Goal: Task Accomplishment & Management: Use online tool/utility

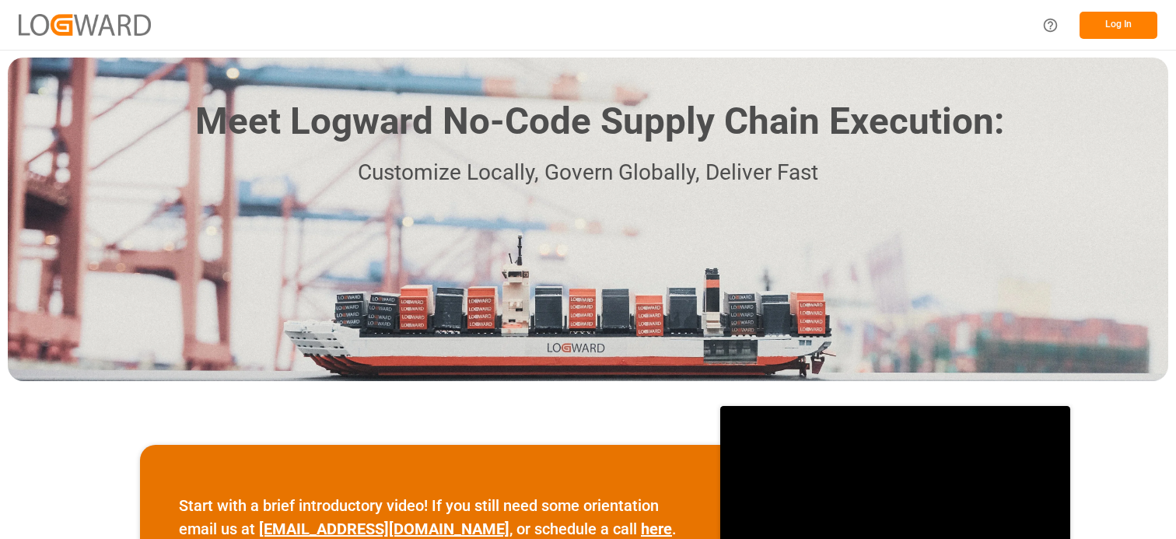
click at [1124, 30] on button "Log In" at bounding box center [1119, 25] width 78 height 27
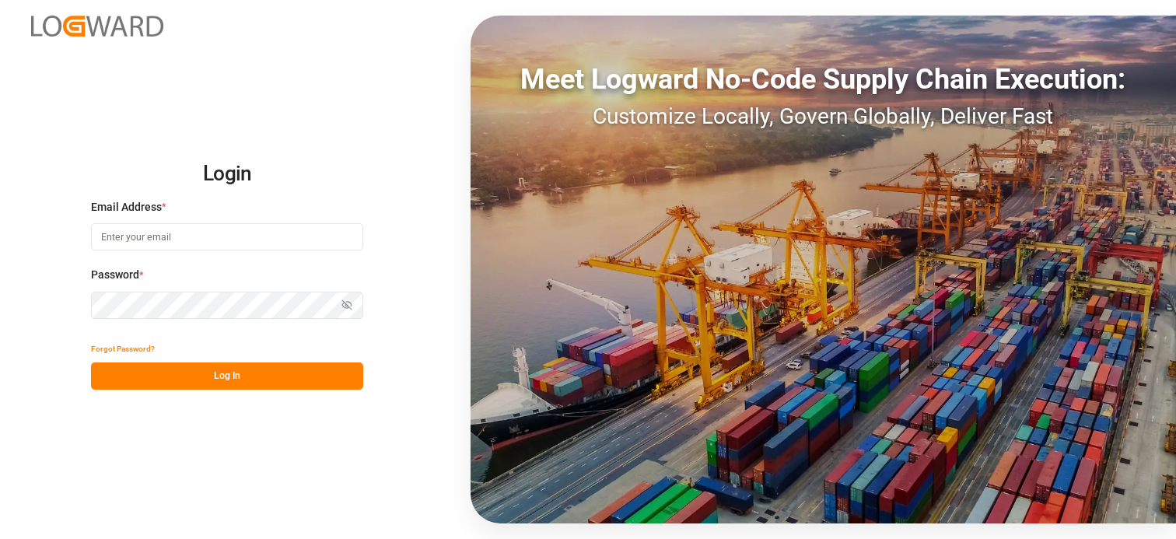
click at [149, 237] on input at bounding box center [227, 236] width 272 height 27
type input "[PERSON_NAME][EMAIL_ADDRESS][PERSON_NAME][DOMAIN_NAME]"
click at [234, 378] on button "Log In" at bounding box center [227, 376] width 272 height 27
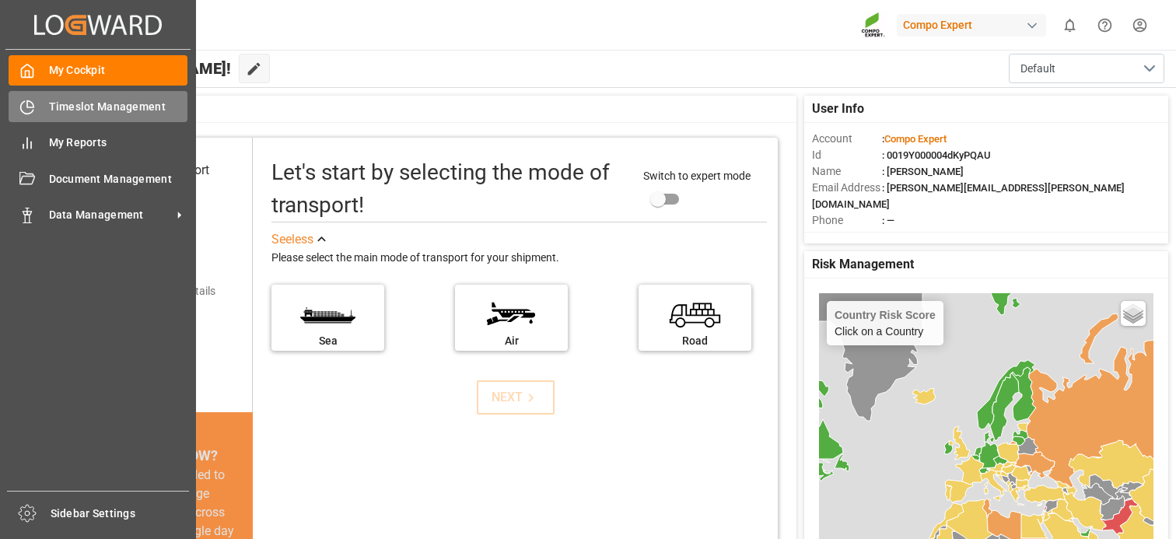
click at [78, 106] on span "Timeslot Management" at bounding box center [118, 107] width 139 height 16
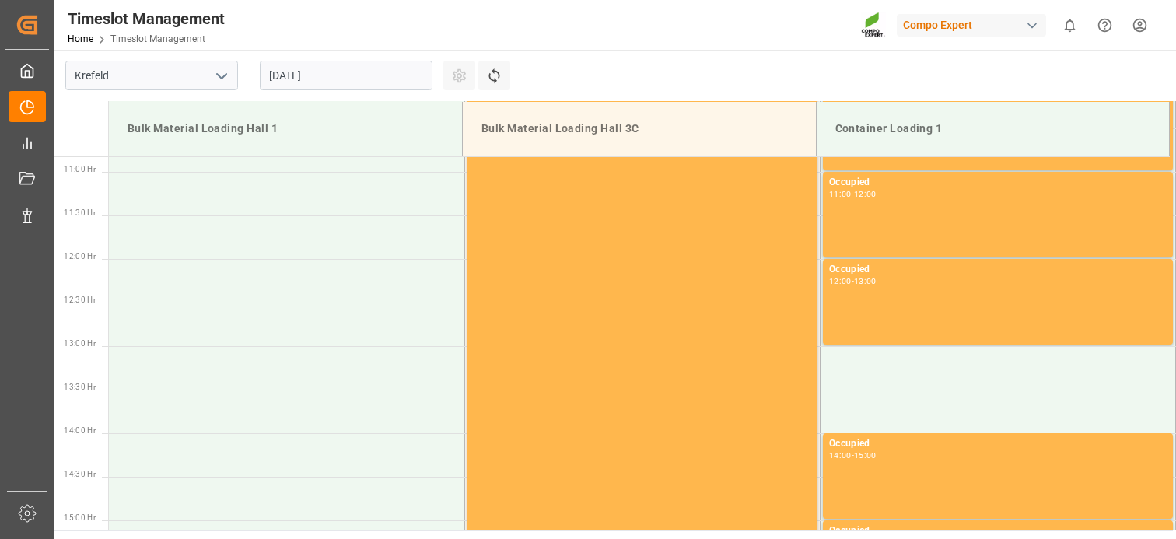
scroll to position [948, 0]
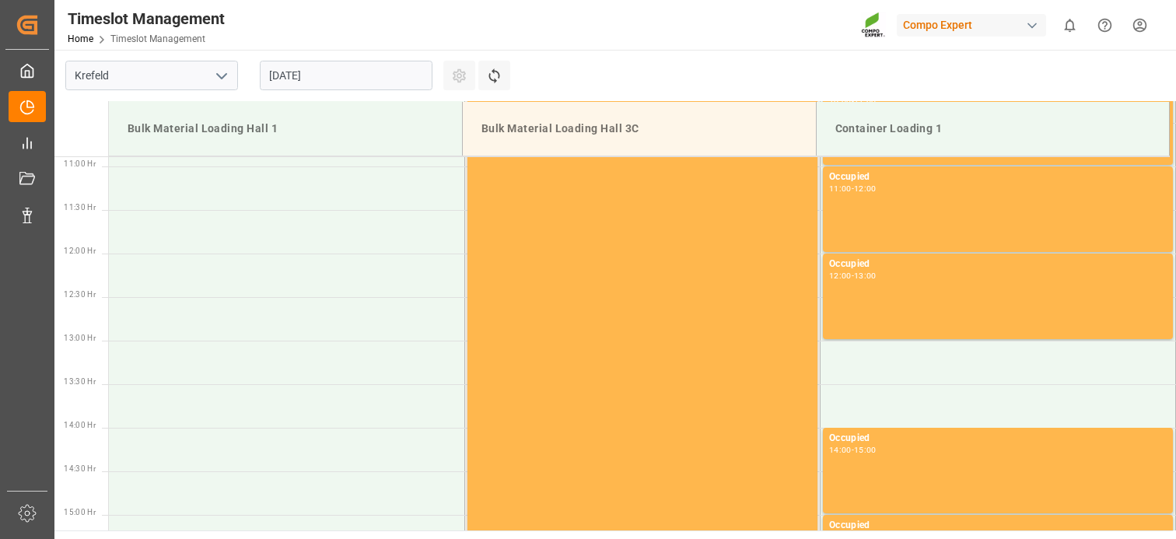
click at [321, 75] on input "[DATE]" at bounding box center [346, 76] width 173 height 30
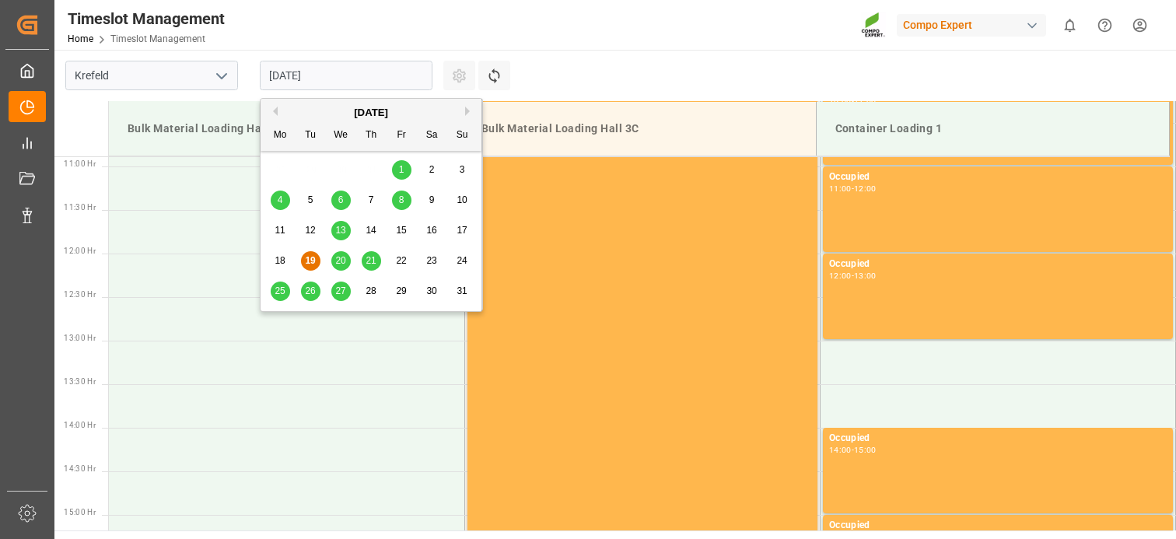
click at [471, 109] on button "Next Month" at bounding box center [469, 111] width 9 height 9
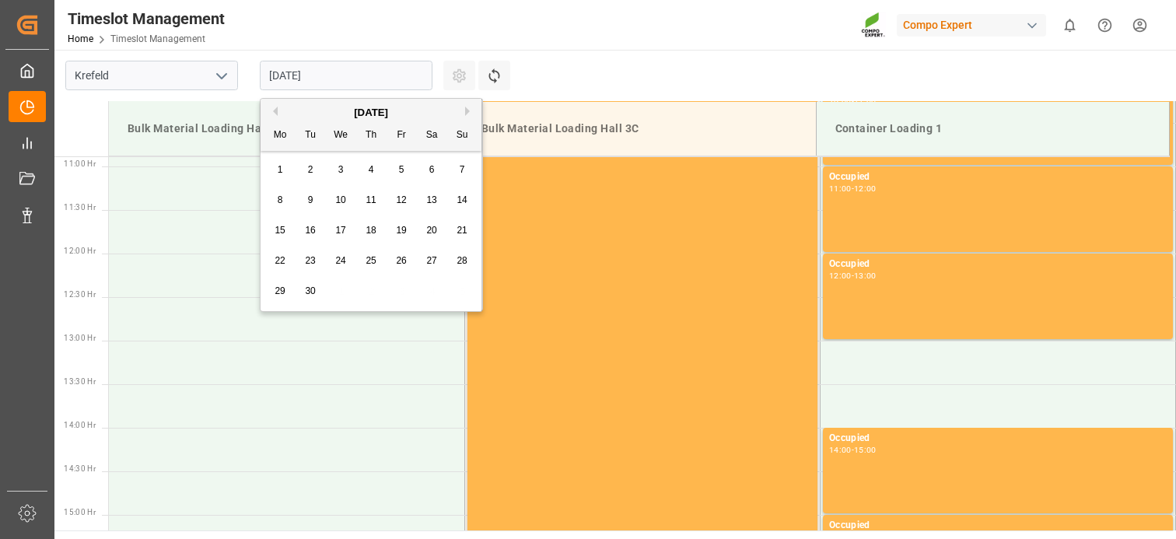
click at [278, 170] on span "1" at bounding box center [280, 169] width 5 height 11
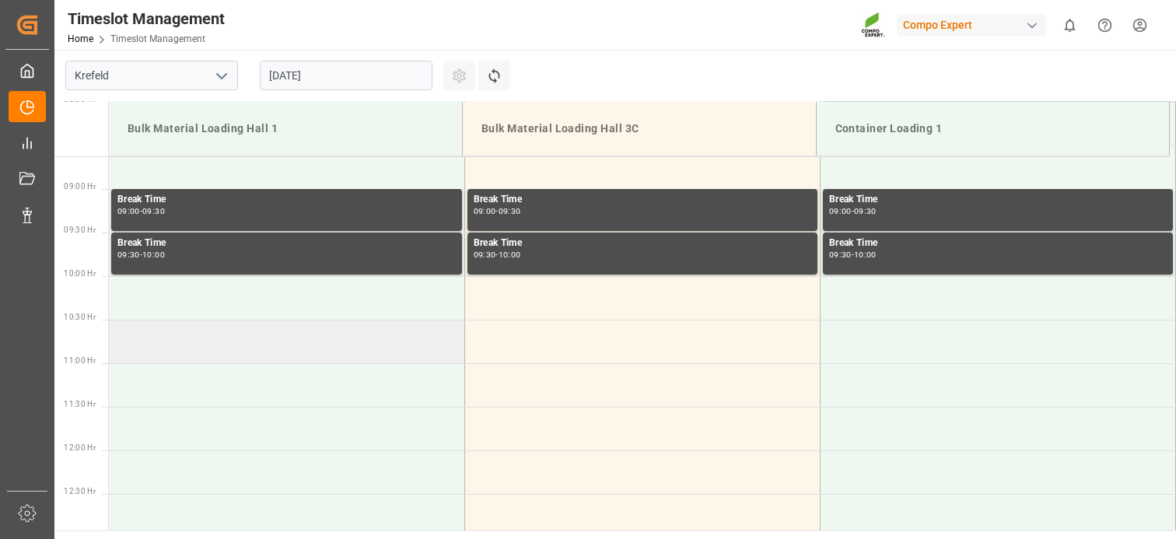
scroll to position [793, 0]
